Goal: Navigation & Orientation: Go to known website

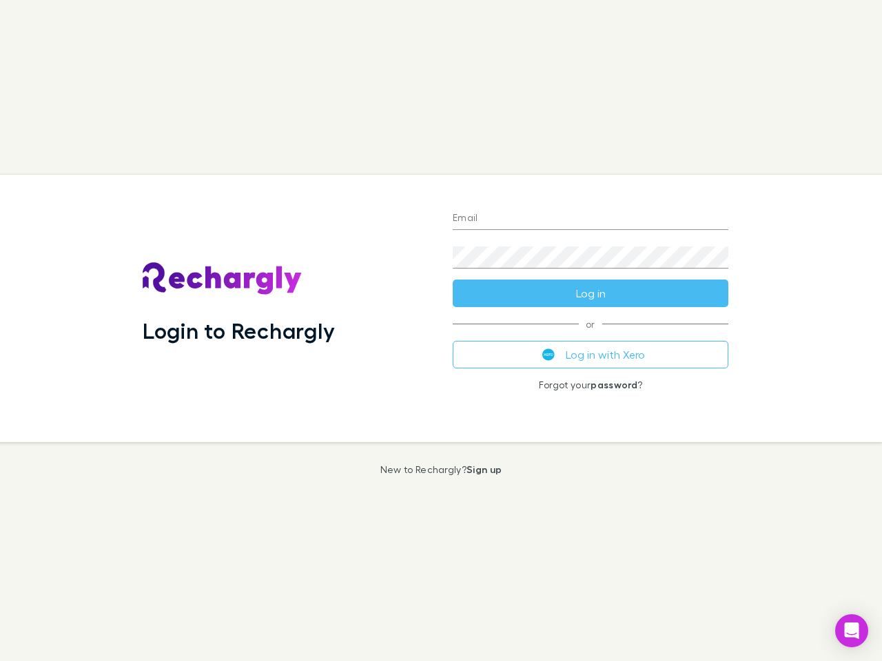
click at [441, 331] on div "Login to Rechargly" at bounding box center [287, 308] width 310 height 267
click at [590, 219] on input "Email" at bounding box center [591, 219] width 276 height 22
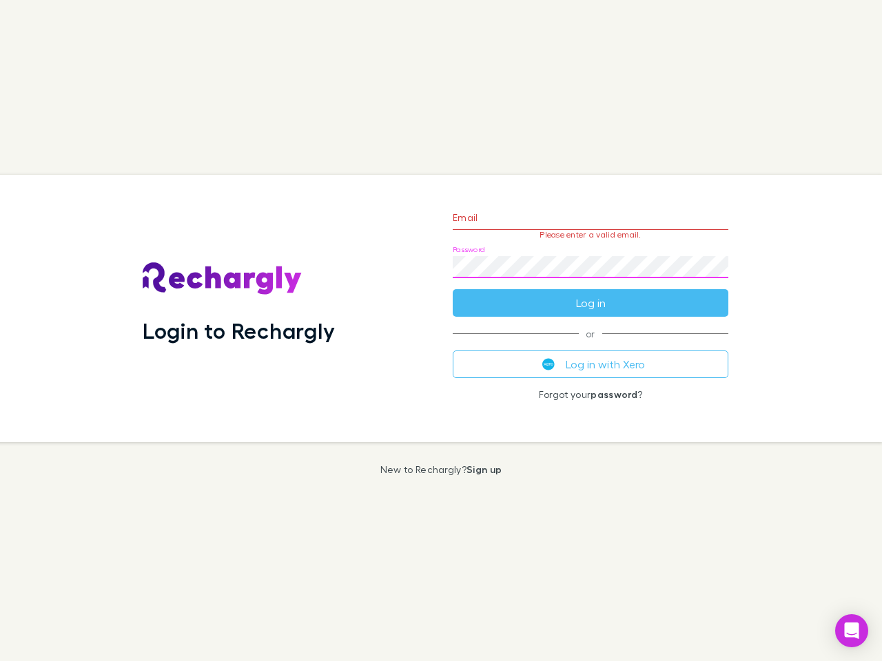
click at [590, 293] on form "Email Please enter a valid email. Password Log in" at bounding box center [591, 257] width 276 height 120
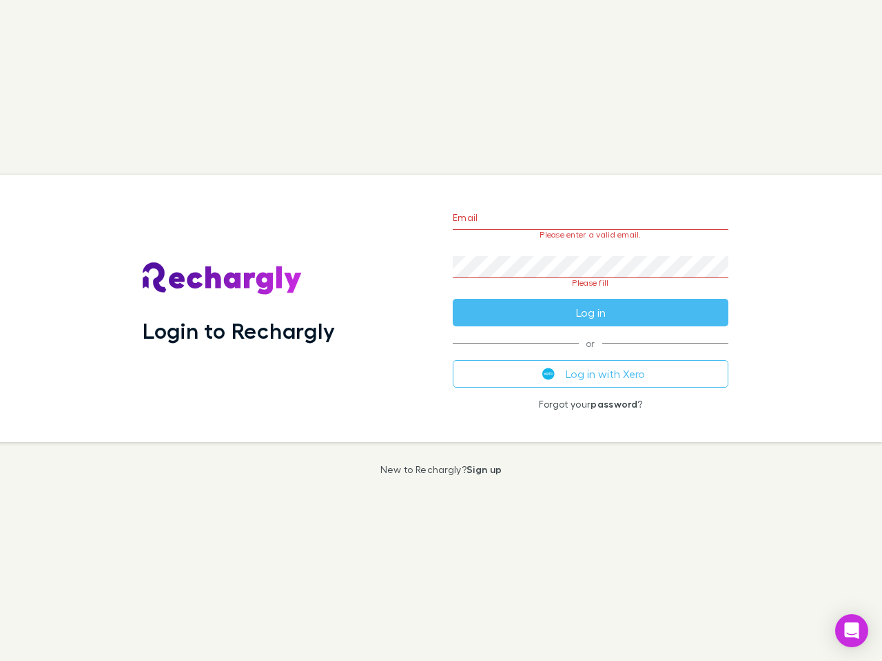
click at [590, 355] on div "Email Please enter a valid email. Password Please fill Log in or Log in with Xe…" at bounding box center [591, 308] width 298 height 267
click at [851, 631] on icon "Open Intercom Messenger" at bounding box center [851, 631] width 14 height 17
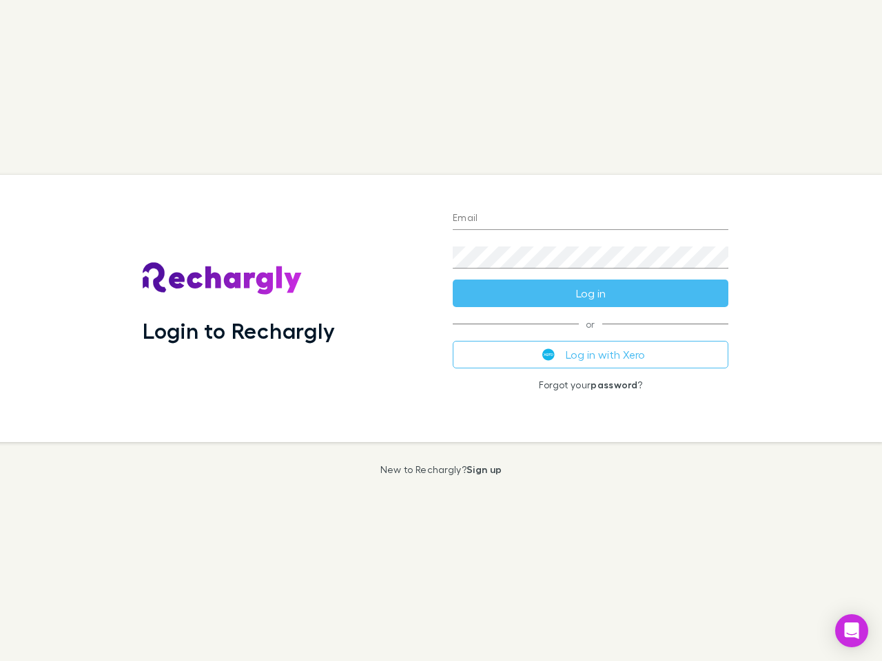
click at [441, 331] on div "Login to Rechargly" at bounding box center [287, 308] width 310 height 267
click at [590, 219] on input "Email" at bounding box center [591, 219] width 276 height 22
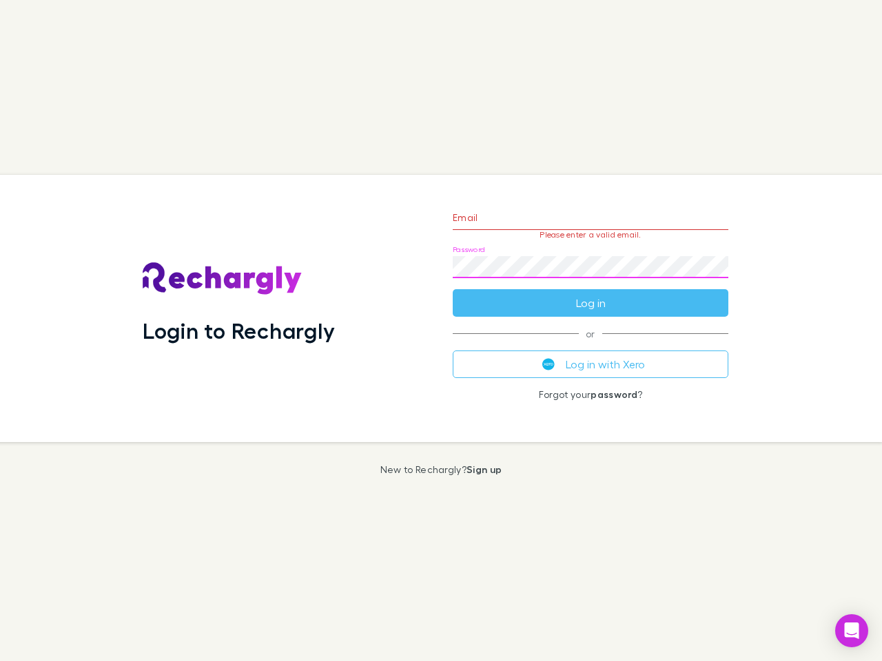
click at [590, 293] on form "Email Please enter a valid email. Password Log in" at bounding box center [591, 257] width 276 height 120
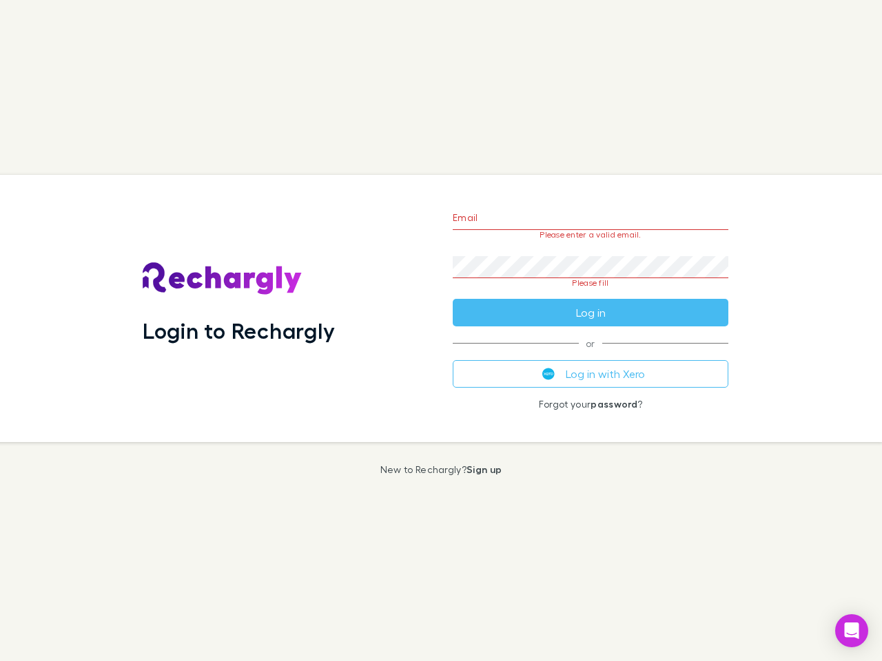
click at [590, 355] on div "Email Please enter a valid email. Password Please fill Log in or Log in with Xe…" at bounding box center [591, 308] width 298 height 267
click at [851, 631] on icon "Open Intercom Messenger" at bounding box center [851, 631] width 14 height 17
